Goal: Navigation & Orientation: Find specific page/section

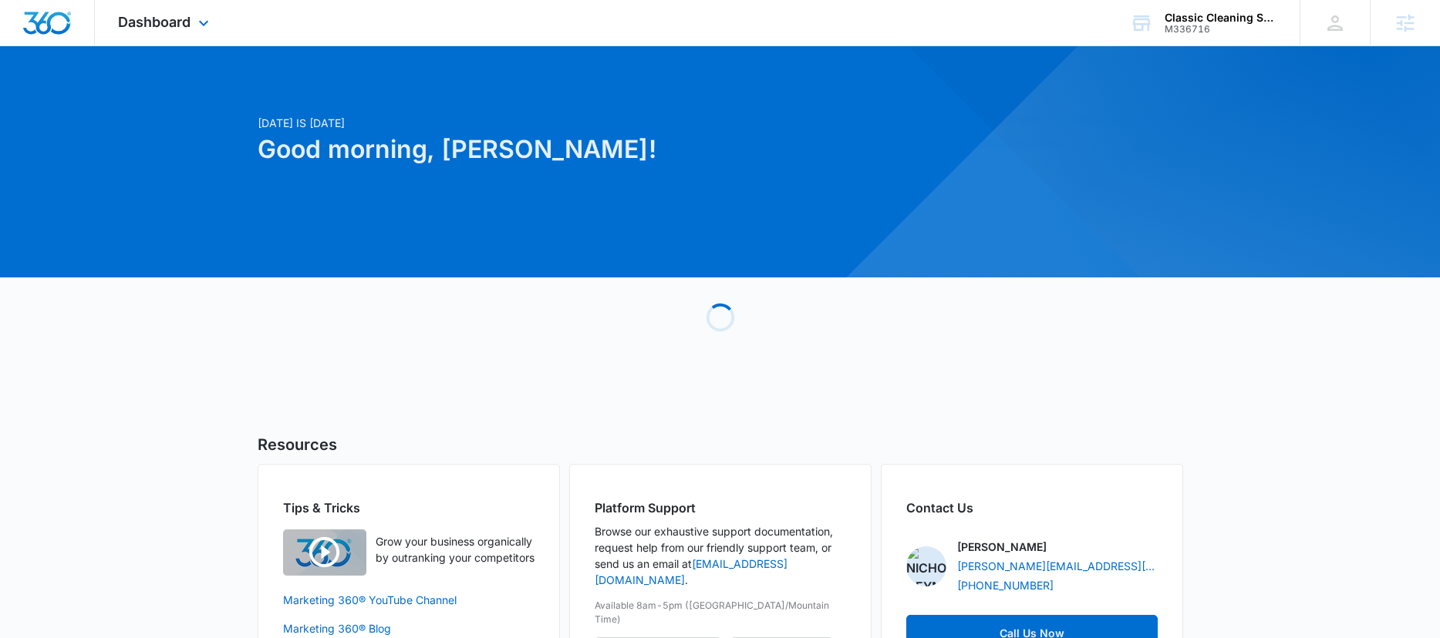
click at [190, 32] on div "Dashboard Apps Reputation Websites Forms CRM Email Social Content Ads Intellige…" at bounding box center [165, 22] width 141 height 45
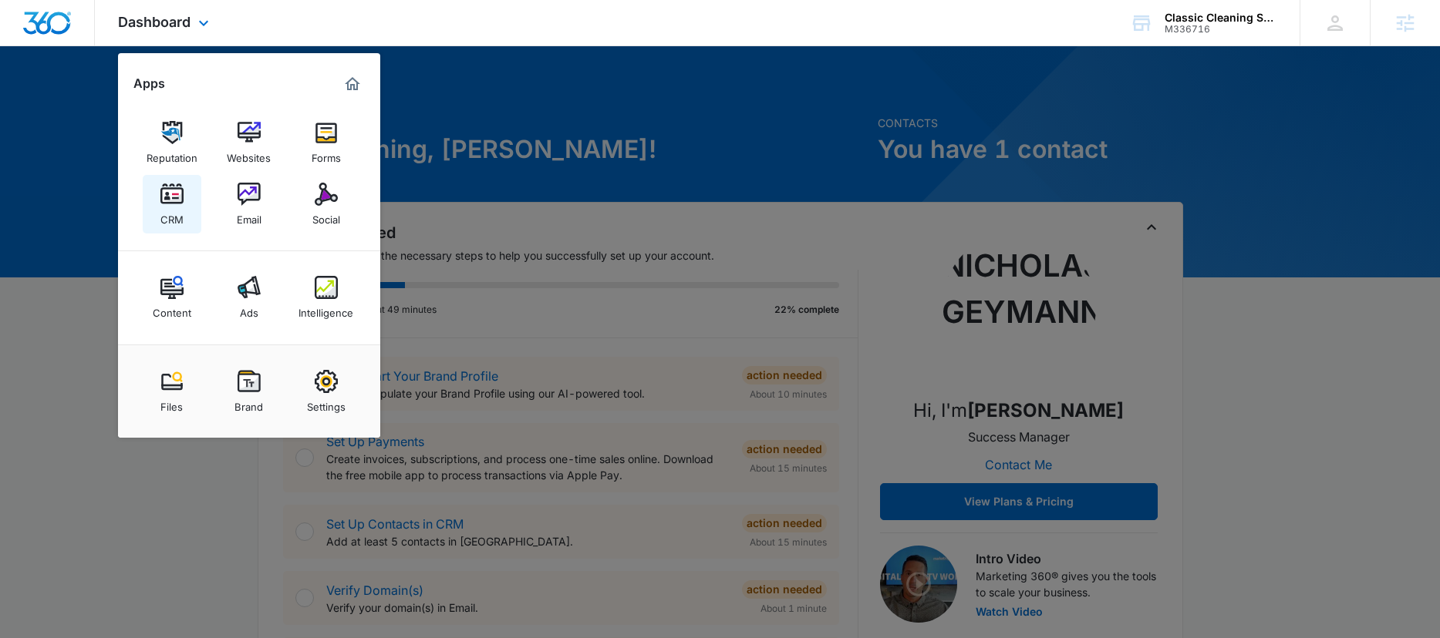
click at [171, 197] on img at bounding box center [171, 194] width 23 height 23
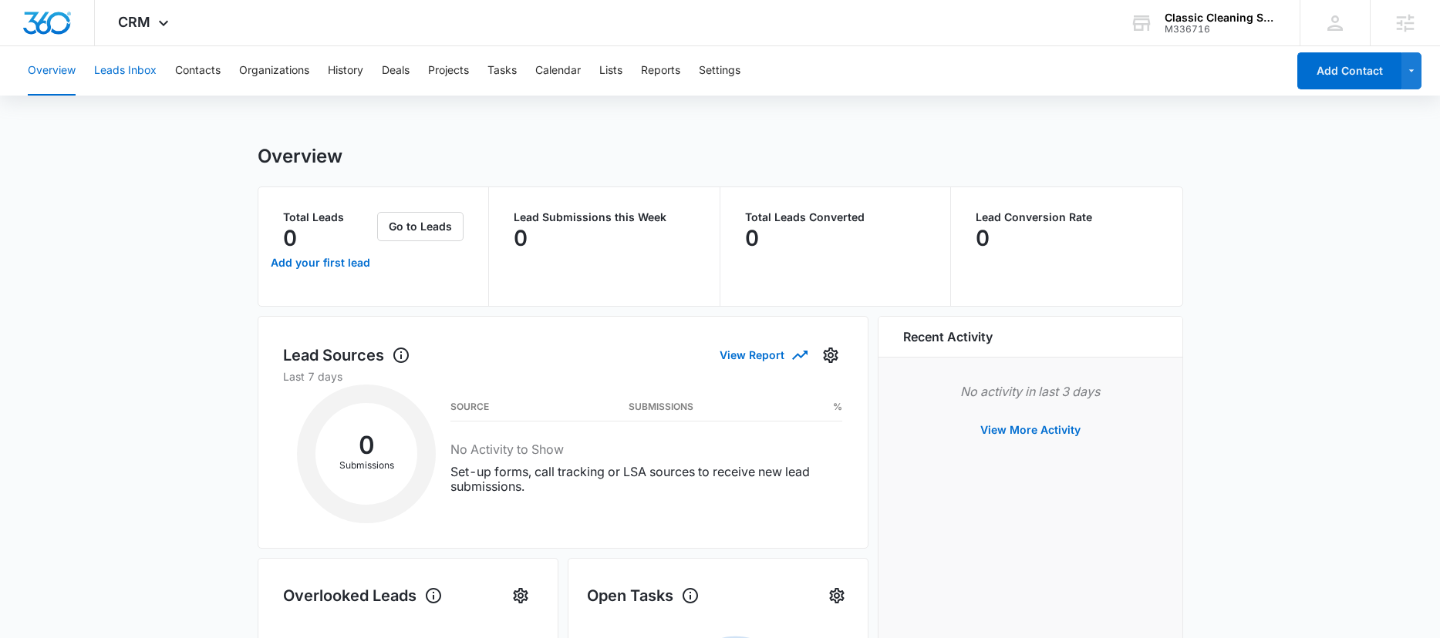
click at [125, 66] on button "Leads Inbox" at bounding box center [125, 70] width 62 height 49
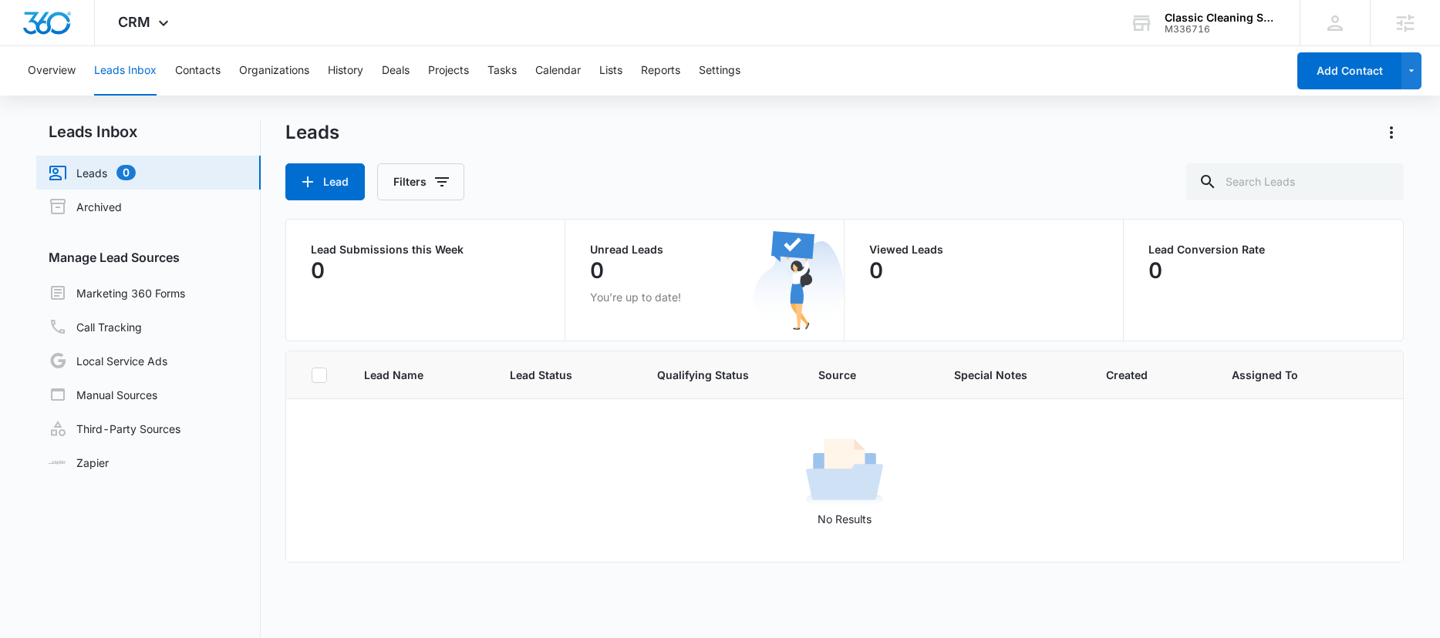
drag, startPoint x: 305, startPoint y: 415, endPoint x: 504, endPoint y: 435, distance: 199.2
click at [735, 435] on td "No Results" at bounding box center [844, 480] width 1117 height 163
drag, startPoint x: 308, startPoint y: 442, endPoint x: 594, endPoint y: 466, distance: 286.3
click at [697, 467] on div "No Results" at bounding box center [845, 480] width 1116 height 93
drag, startPoint x: 447, startPoint y: 486, endPoint x: 634, endPoint y: 487, distance: 186.6
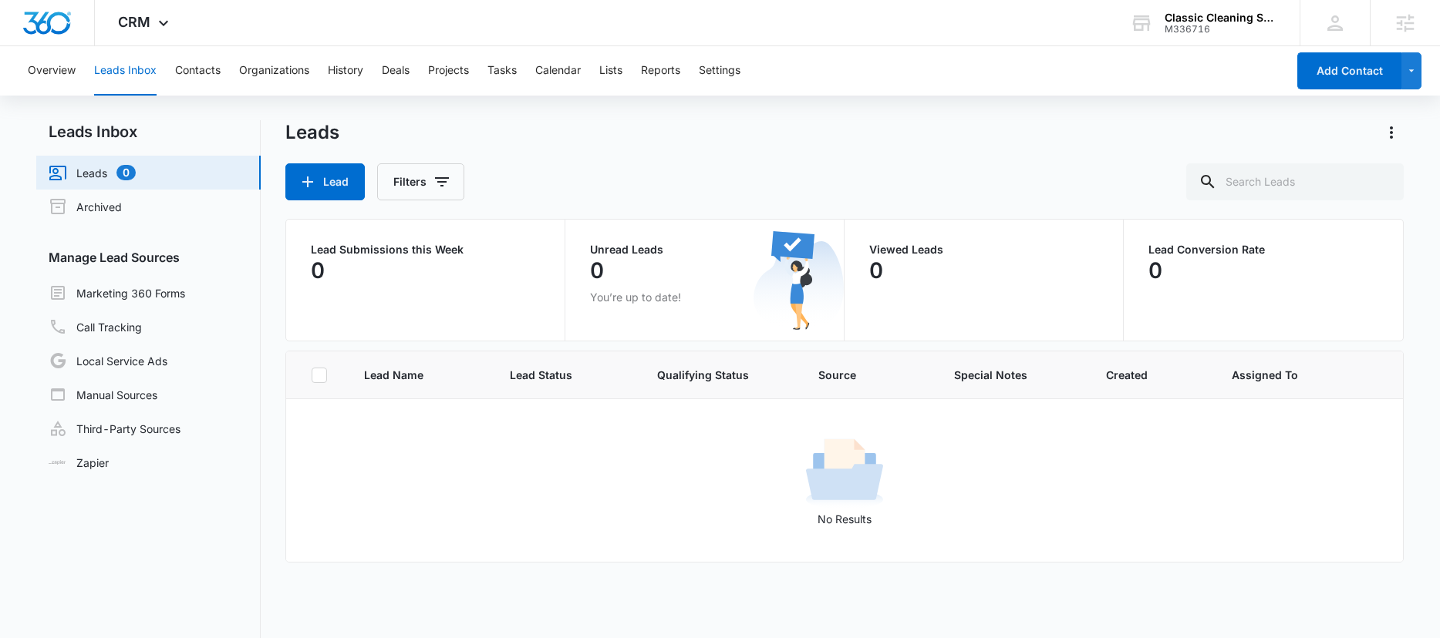
click at [636, 487] on div "No Results" at bounding box center [845, 480] width 1116 height 93
drag, startPoint x: 329, startPoint y: 487, endPoint x: 450, endPoint y: 446, distance: 127.0
click at [531, 467] on div "No Results" at bounding box center [845, 480] width 1116 height 93
click at [196, 65] on button "Contacts" at bounding box center [197, 70] width 45 height 49
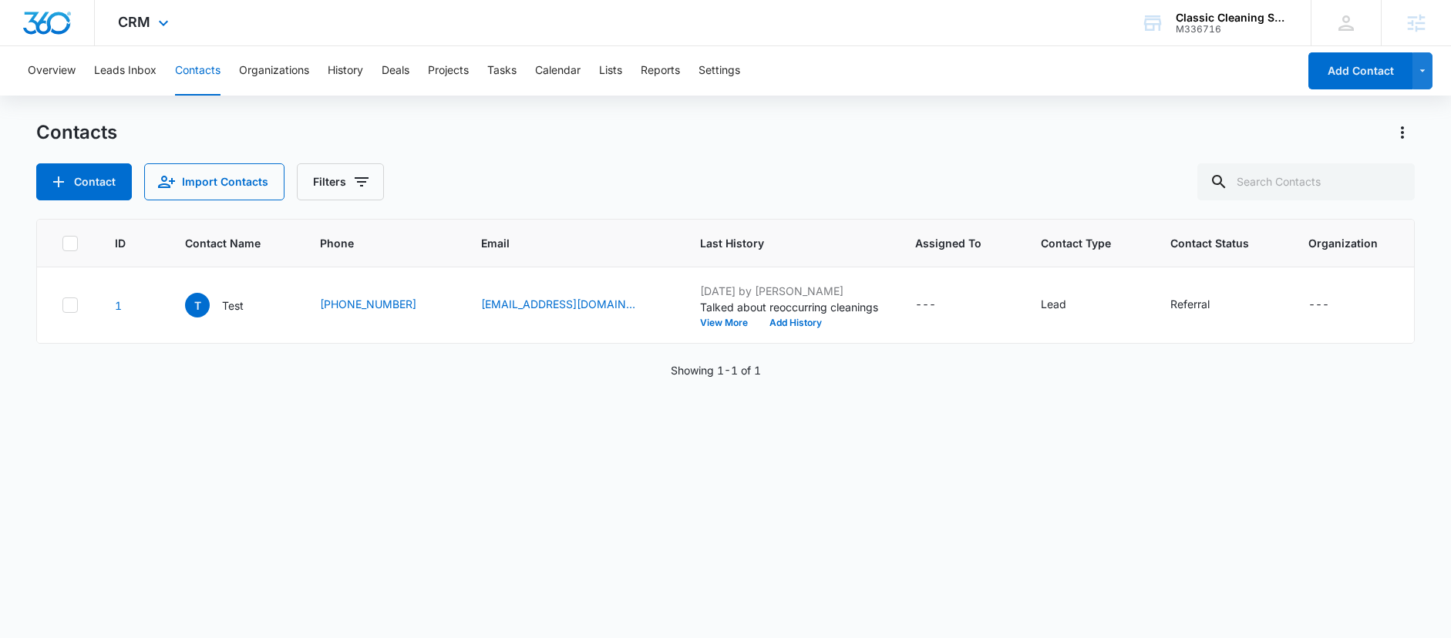
click at [56, 35] on div at bounding box center [47, 22] width 95 height 45
click at [50, 25] on img "Dashboard" at bounding box center [46, 23] width 49 height 23
